Goal: Transaction & Acquisition: Purchase product/service

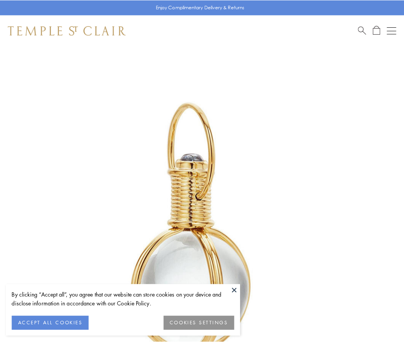
scroll to position [201, 0]
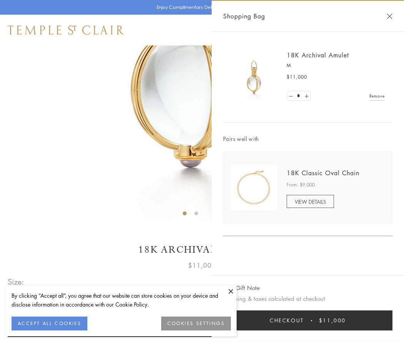
click at [308, 320] on button "Checkout $11,000" at bounding box center [307, 320] width 169 height 20
